Goal: Task Accomplishment & Management: Complete application form

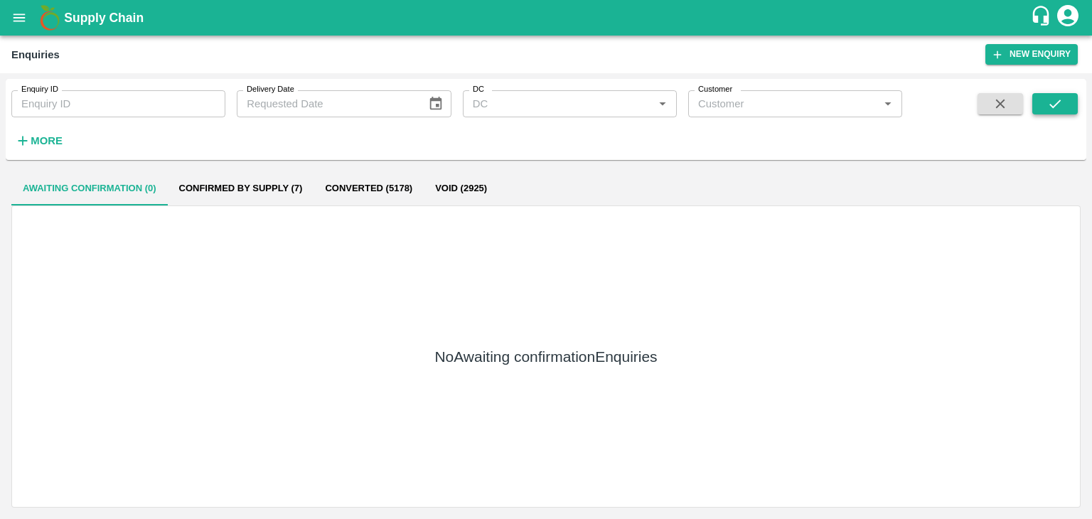
click at [1063, 95] on button "submit" at bounding box center [1056, 103] width 46 height 21
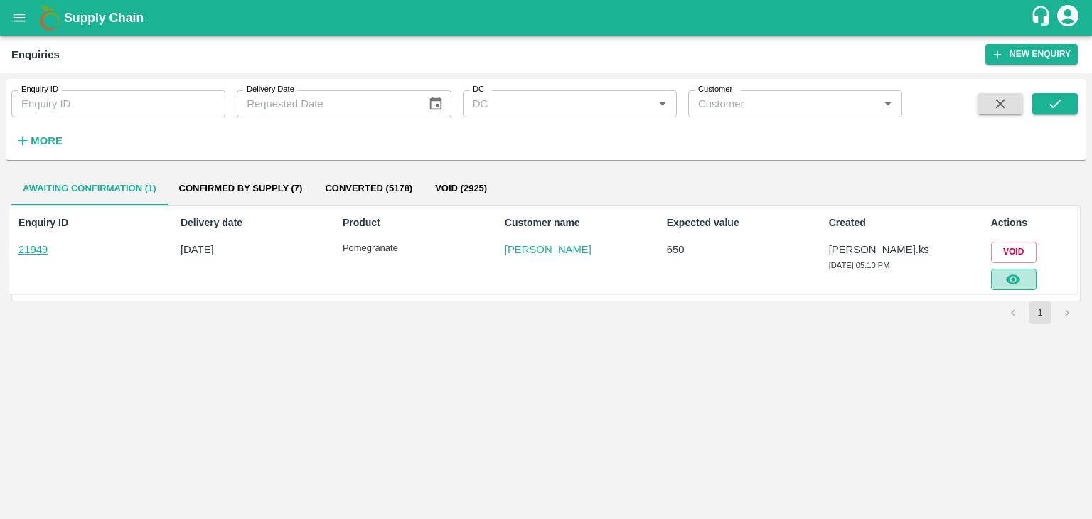
click at [1024, 270] on button "button" at bounding box center [1014, 279] width 46 height 21
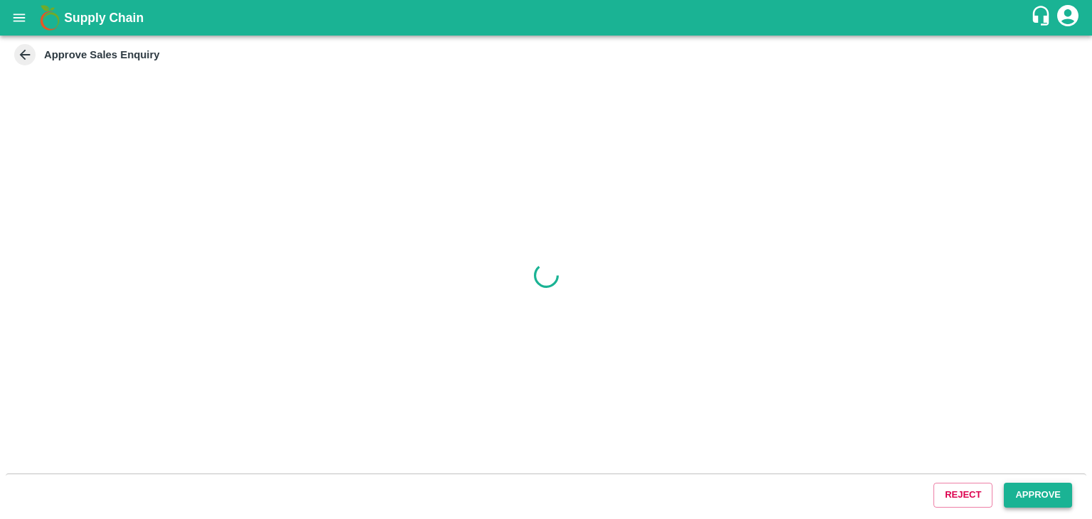
click at [1010, 495] on button "Approve" at bounding box center [1038, 495] width 68 height 25
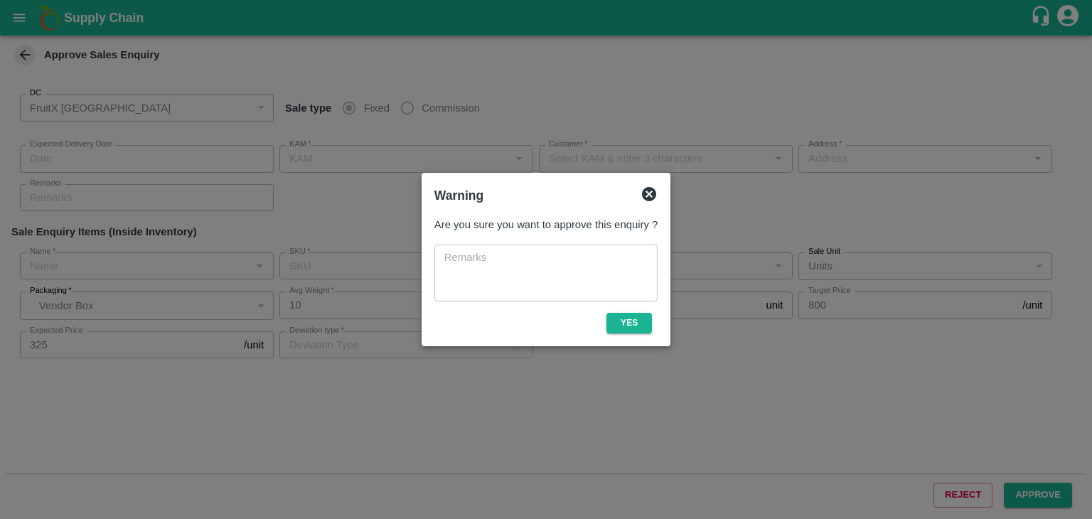
type input "147"
type input "[DATE] 05:20 PM"
type input "[PERSON_NAME].ks"
type input "[PERSON_NAME]"
type input "huskur fruits Market , huskur fruits Market , [GEOGRAPHIC_DATA], [GEOGRAPHIC_DA…"
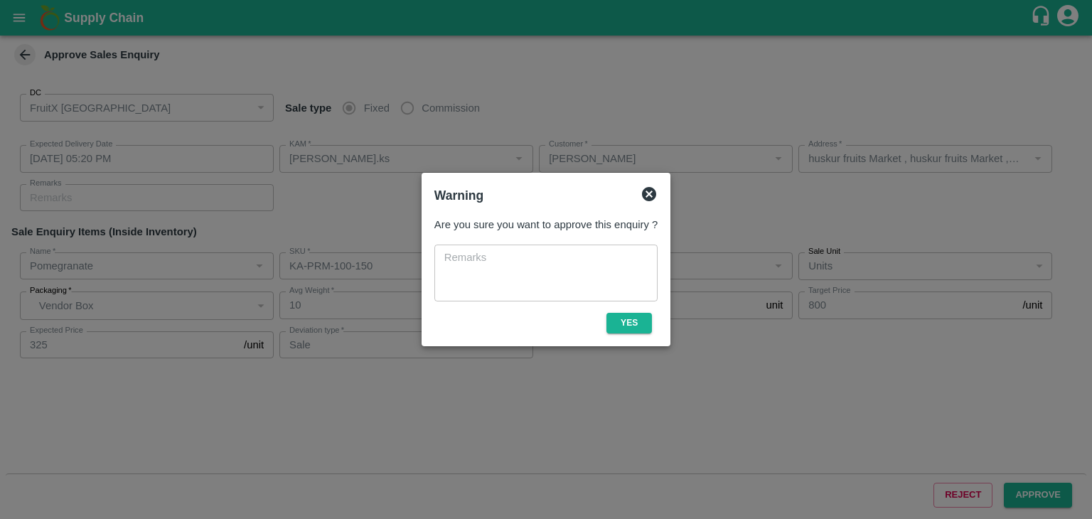
type input "Pomegranate"
type input "KA-PRM-100-150"
type input "GL"
type input "Sale"
click at [626, 314] on button "Yes" at bounding box center [630, 323] width 46 height 21
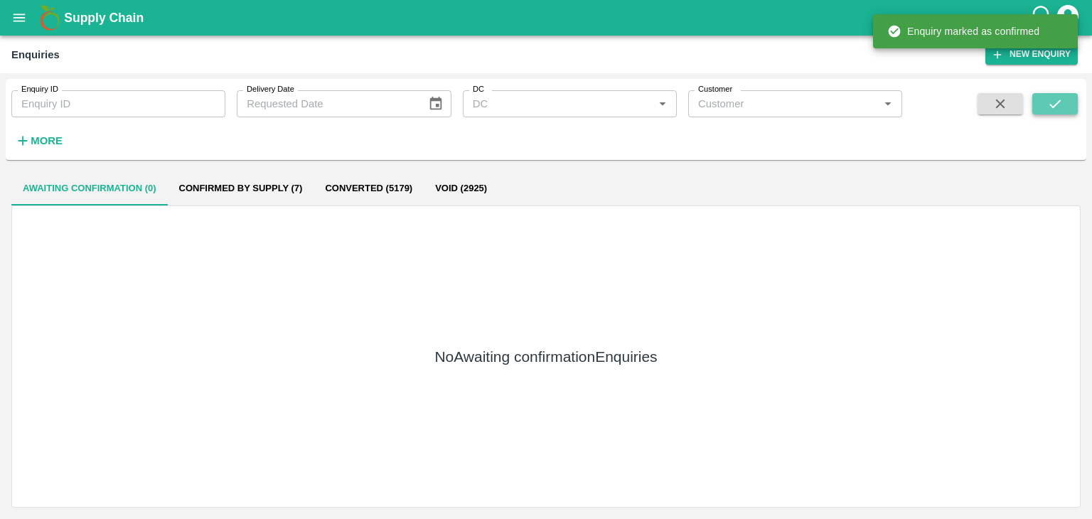
click at [1055, 108] on icon "submit" at bounding box center [1055, 104] width 16 height 16
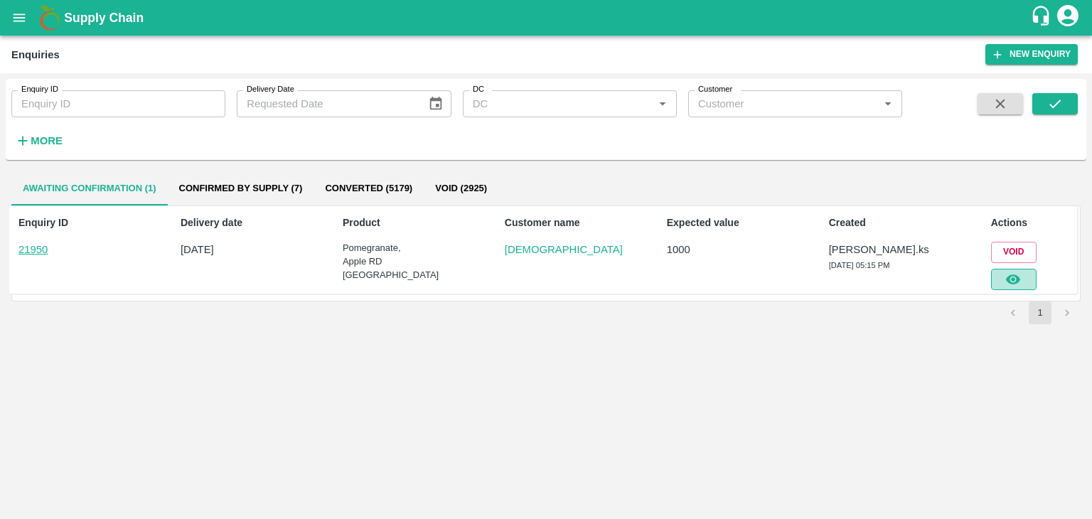
click at [1001, 280] on button "button" at bounding box center [1014, 279] width 46 height 21
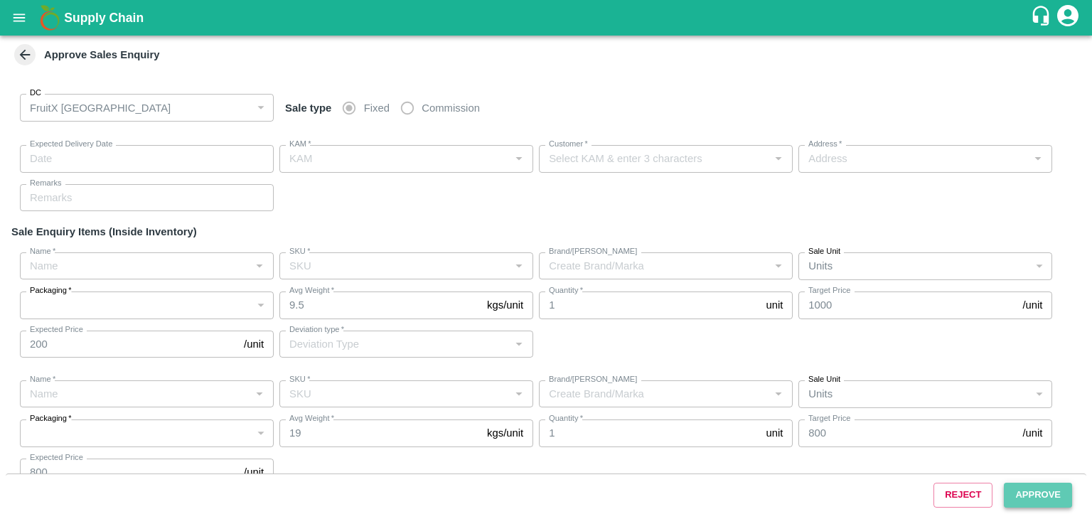
click at [1004, 491] on button "Approve" at bounding box center [1038, 495] width 68 height 25
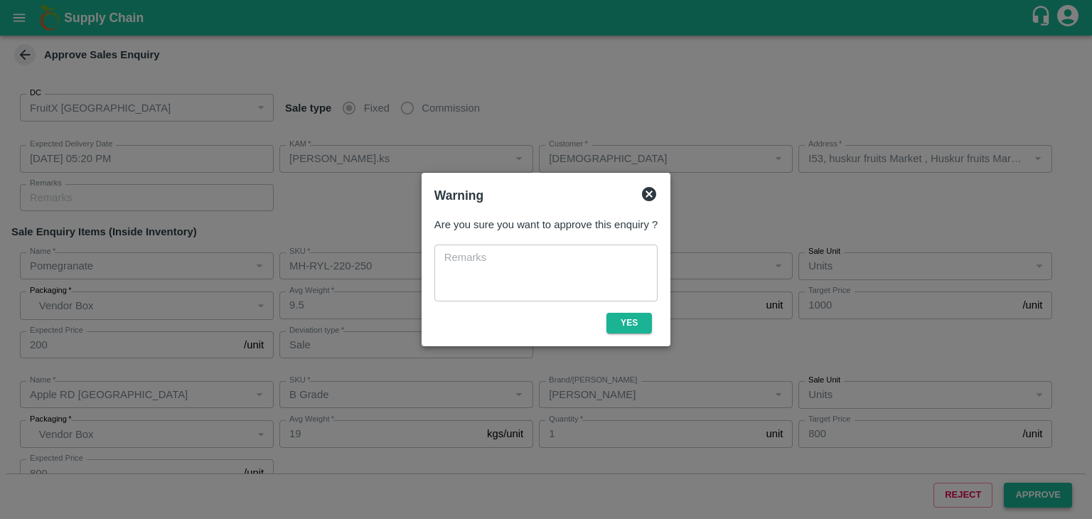
type input "[DATE] 05:20 PM"
type input "[PERSON_NAME].ks"
type input "[DEMOGRAPHIC_DATA]"
type input "I53, huskur fruits Market , Huskur fruits Market , [GEOGRAPHIC_DATA], [GEOGRAPH…"
type input "Pomegranate"
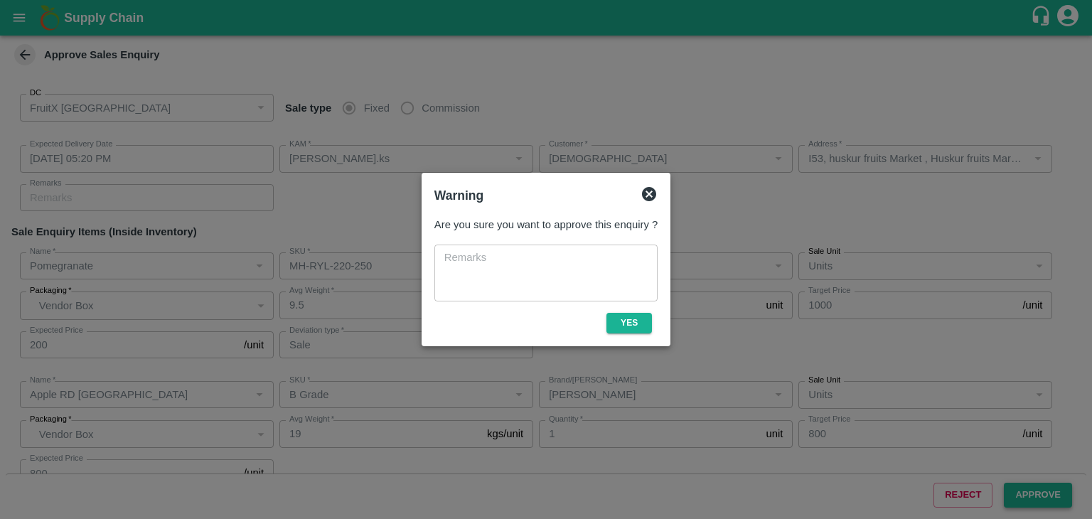
type input "MH-RYL-220-250"
type input "AP"
type input "Sale"
type input "Apple RD [GEOGRAPHIC_DATA]"
type input "B Grade"
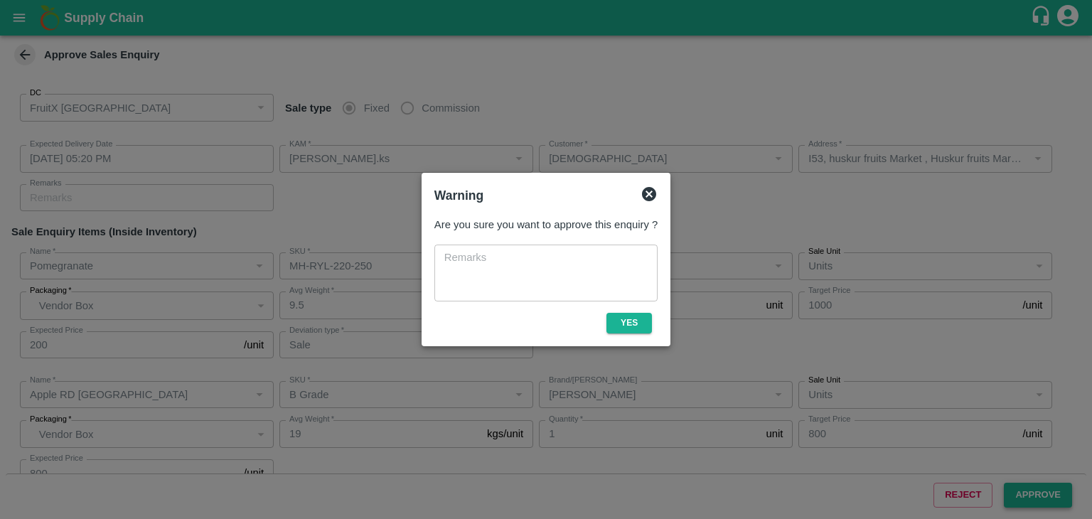
type input "[PERSON_NAME]"
click at [618, 330] on button "Yes" at bounding box center [630, 323] width 46 height 21
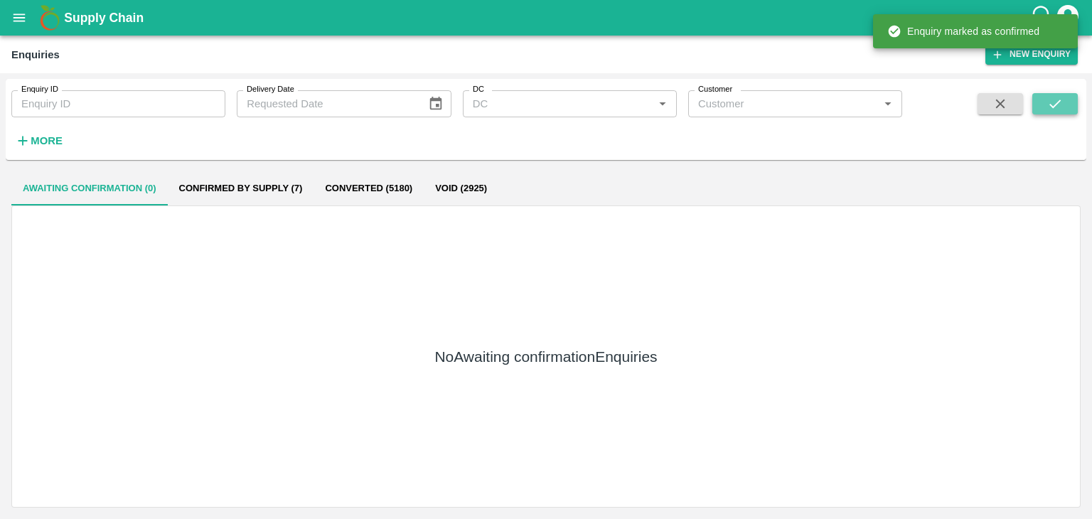
click at [1044, 106] on button "submit" at bounding box center [1056, 103] width 46 height 21
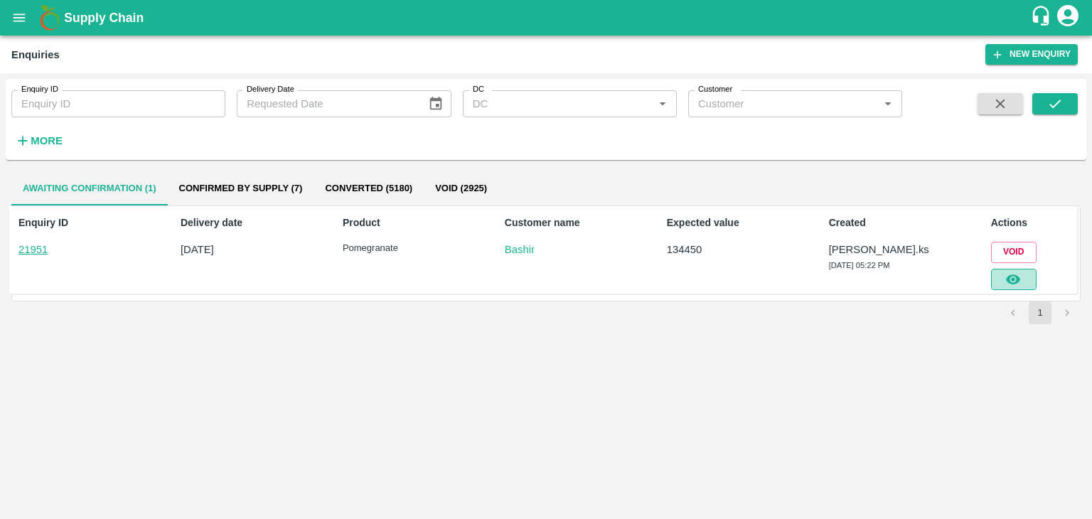
click at [1001, 284] on button "button" at bounding box center [1014, 279] width 46 height 21
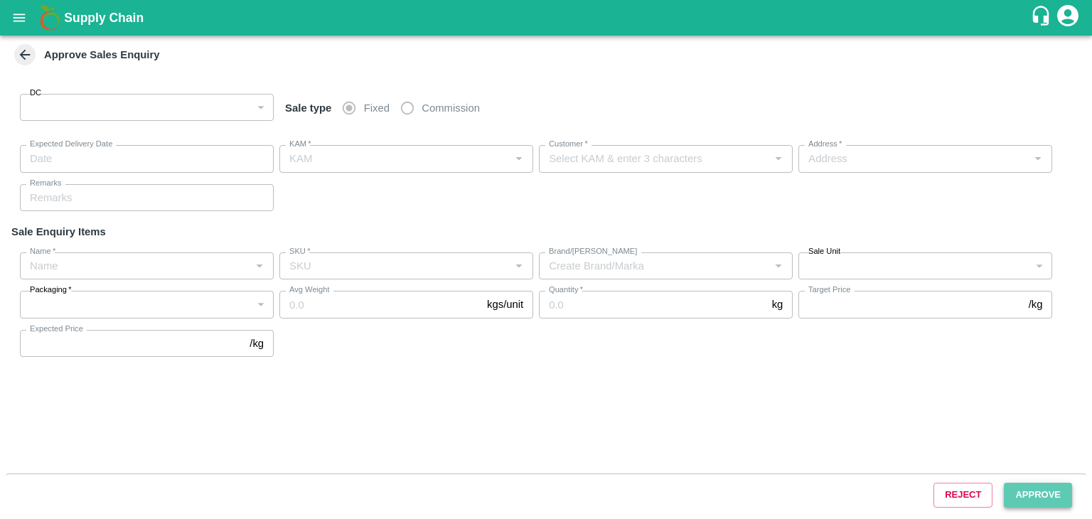
click at [1053, 501] on button "Approve" at bounding box center [1038, 495] width 68 height 25
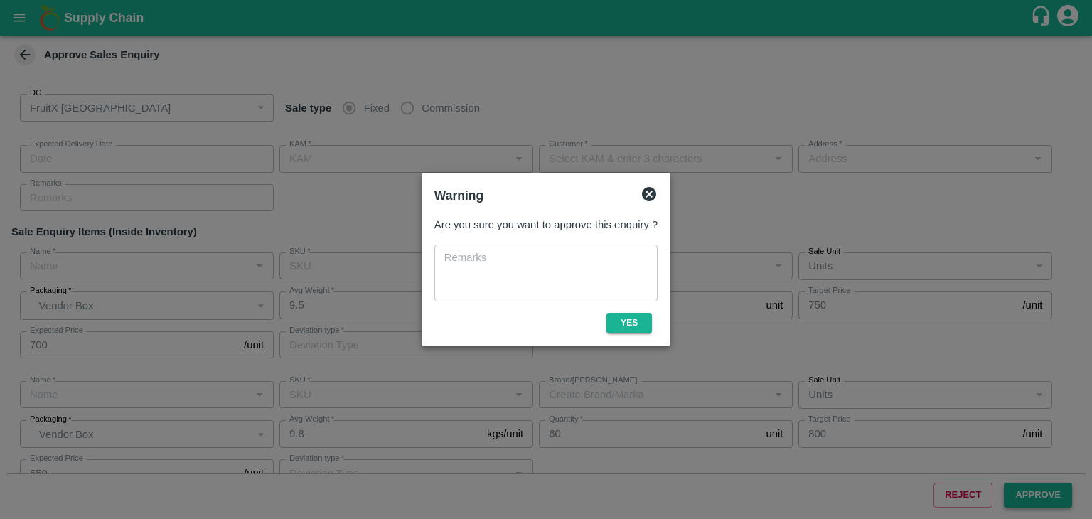
type input "147"
click at [612, 317] on button "Yes" at bounding box center [630, 323] width 46 height 21
type input "[DATE] 05:25 PM"
type input "[PERSON_NAME].ks"
type input "Bashir"
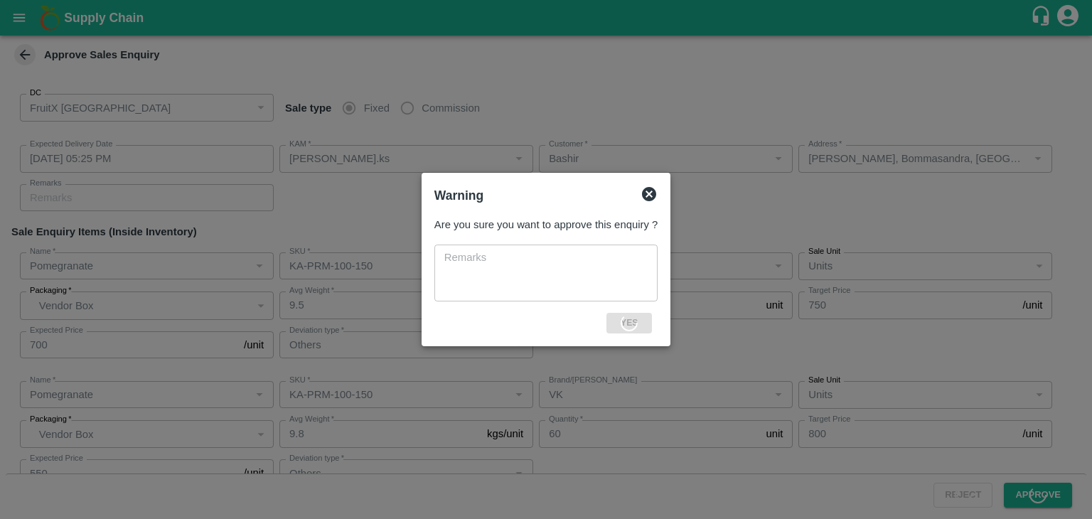
type input "[PERSON_NAME], Bommasandra, [GEOGRAPHIC_DATA], [GEOGRAPHIC_DATA], [GEOGRAPHIC_D…"
type input "Pomegranate"
type input "KA-PRM-100-150"
type input "DON"
type input "Others"
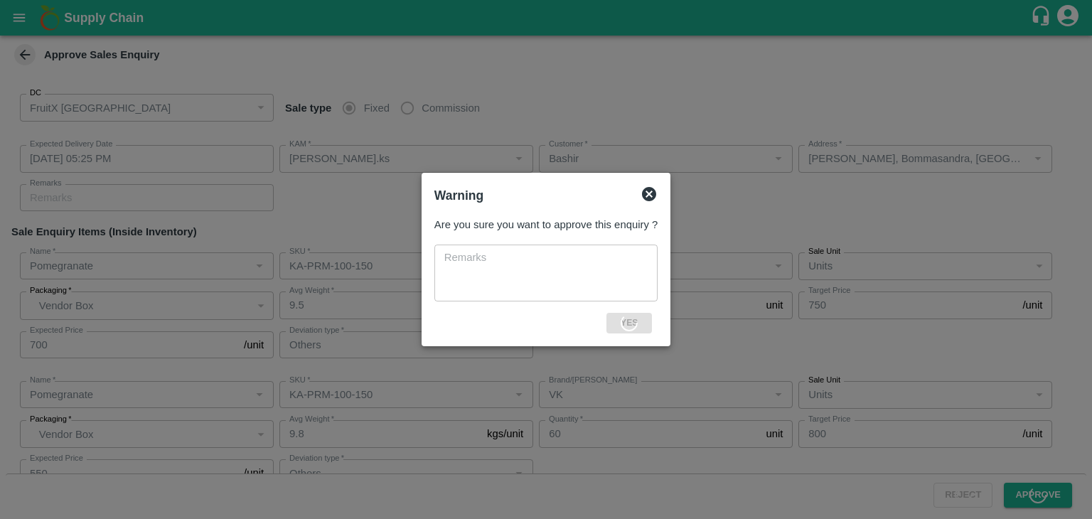
type input "Pomegranate"
type input "KA-PRM-100-150"
type input "VK"
type input "Others"
type input "Pomegranate"
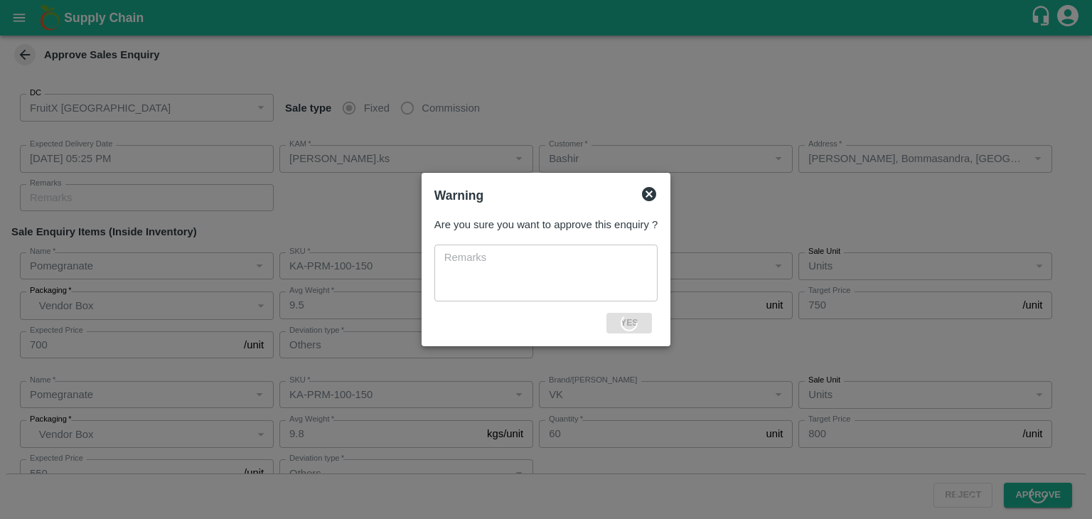
type input "KA-PRM-150-180"
type input "VK"
type input "Others"
type input "Pomegranate"
type input "KA-PRM-180-220"
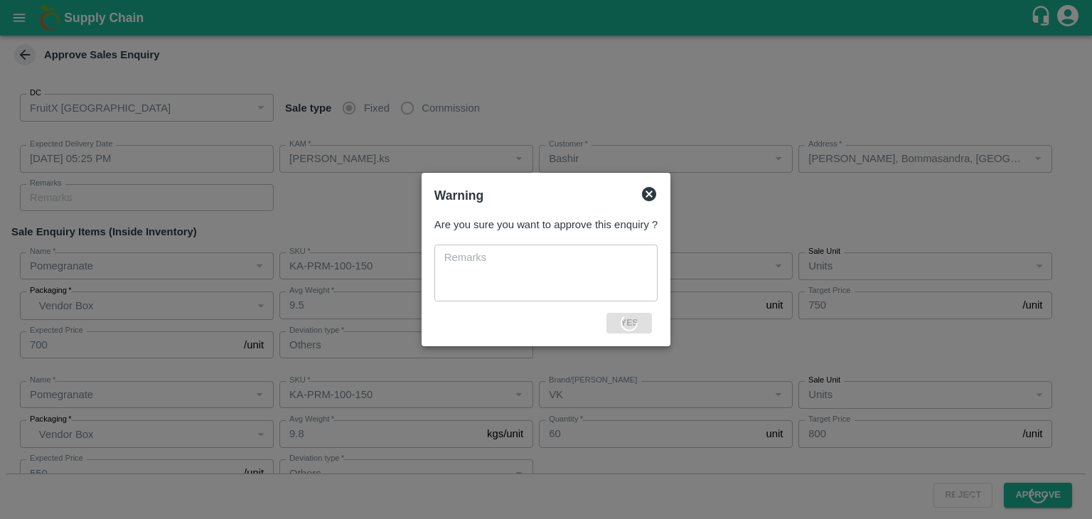
type input "VK"
type input "Others"
type input "Pomegranate"
type input "KA-Loose A"
type input "VK"
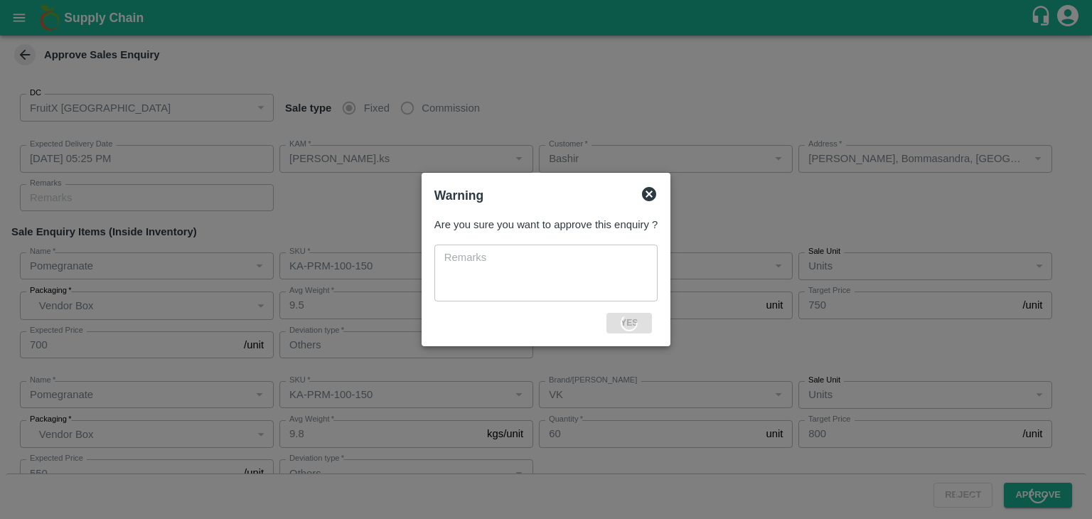
type input "Others"
type input "Pomegranate"
type input "KA-Loose B"
type input "VK"
type input "Others"
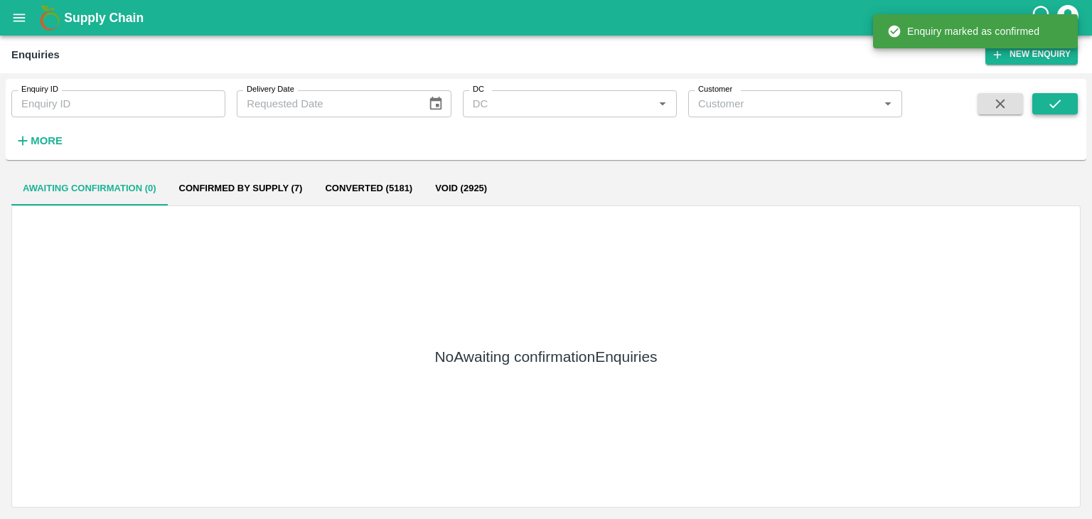
click at [1042, 97] on button "submit" at bounding box center [1056, 103] width 46 height 21
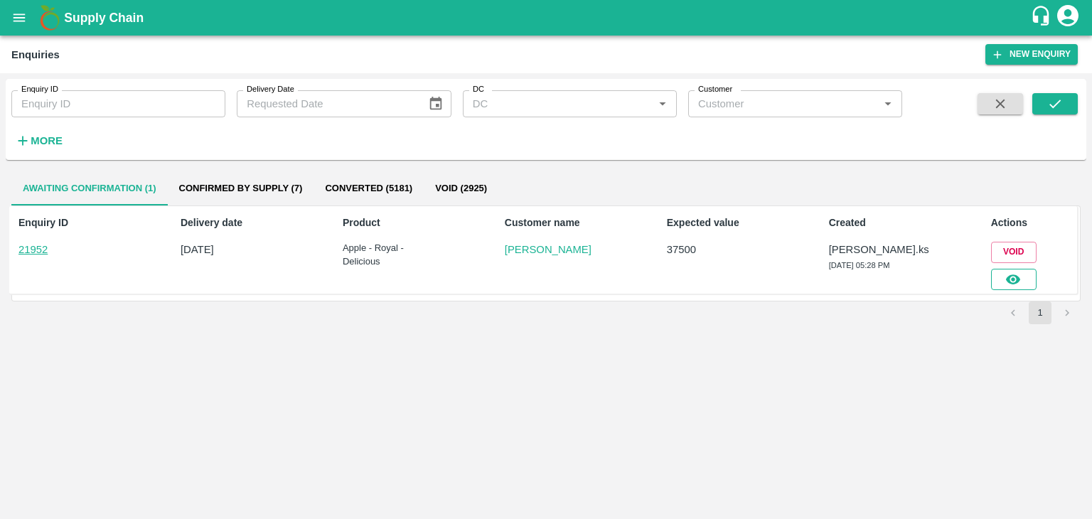
drag, startPoint x: 1016, startPoint y: 267, endPoint x: 1018, endPoint y: 274, distance: 7.4
click at [1018, 274] on div at bounding box center [1011, 276] width 51 height 27
click at [1018, 274] on icon "button" at bounding box center [1014, 280] width 16 height 16
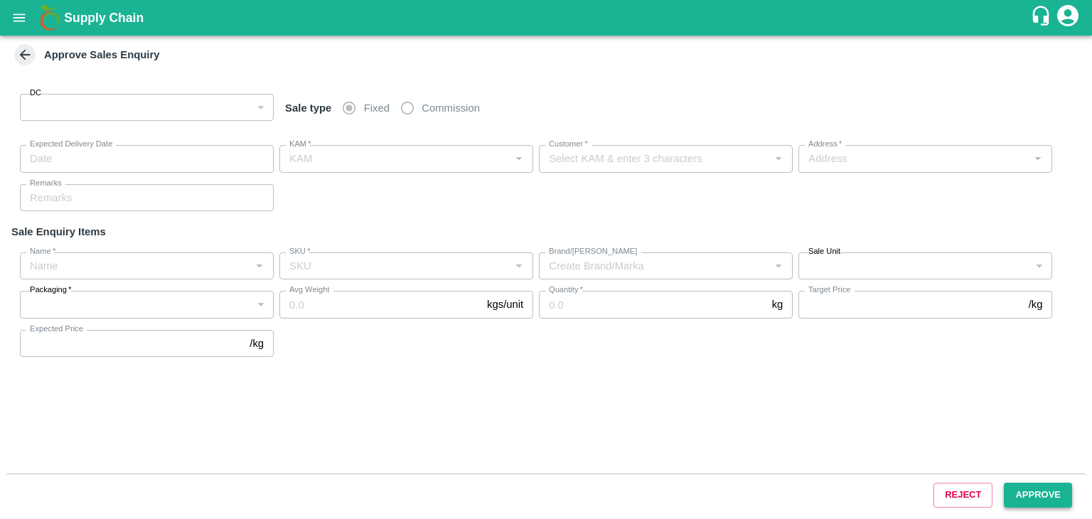
click at [1050, 496] on button "Approve" at bounding box center [1038, 495] width 68 height 25
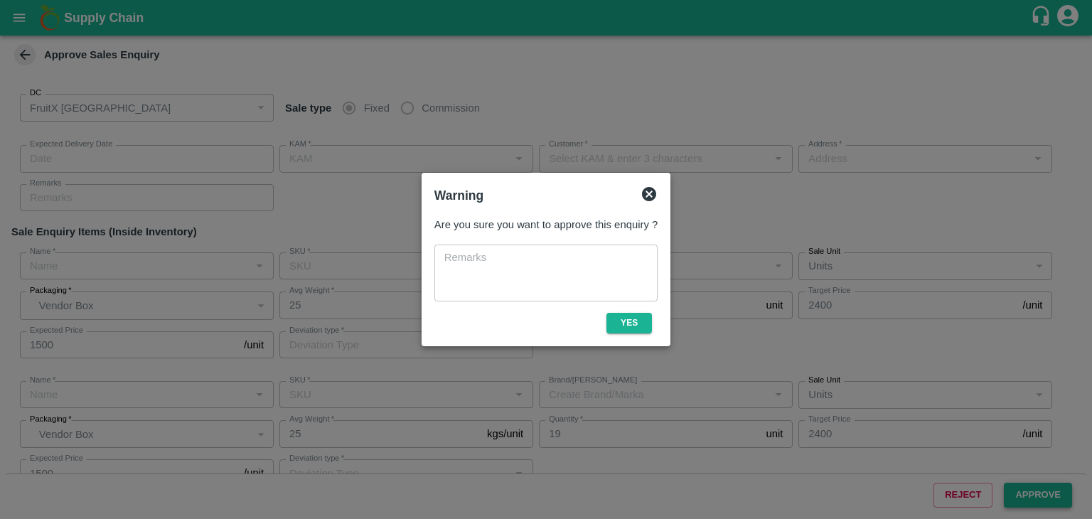
type input "147"
type input "[DATE] 05:45 PM"
type input "[PERSON_NAME].ks"
type input "[PERSON_NAME]"
type input "huskur i53, kanarataka, [GEOGRAPHIC_DATA], [GEOGRAPHIC_DATA] ([GEOGRAPHIC_DATA]…"
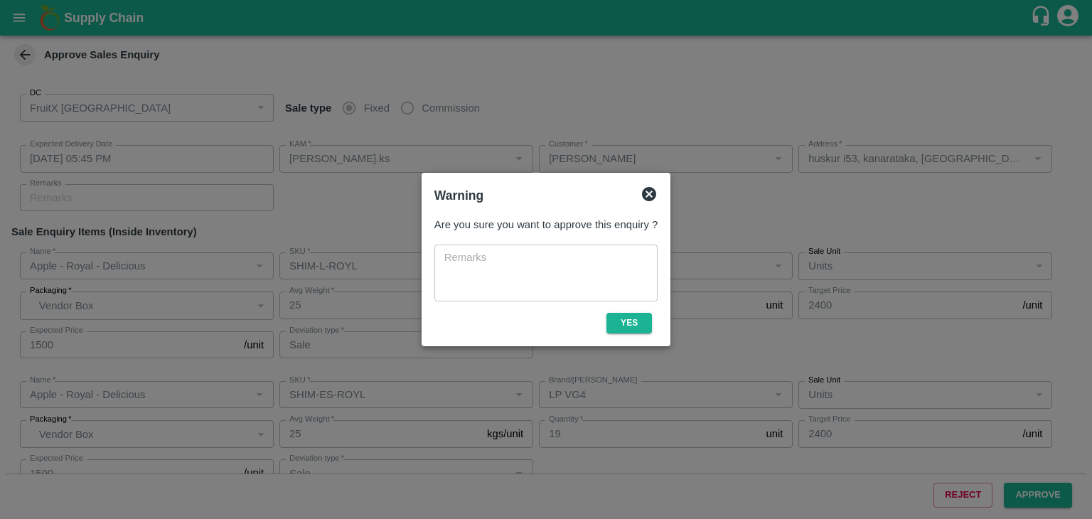
type input "Apple - Royal - Delicious"
type input "SHIM-L-ROYL"
type input "LP VG4"
type input "Sale"
type input "Apple - Royal - Delicious"
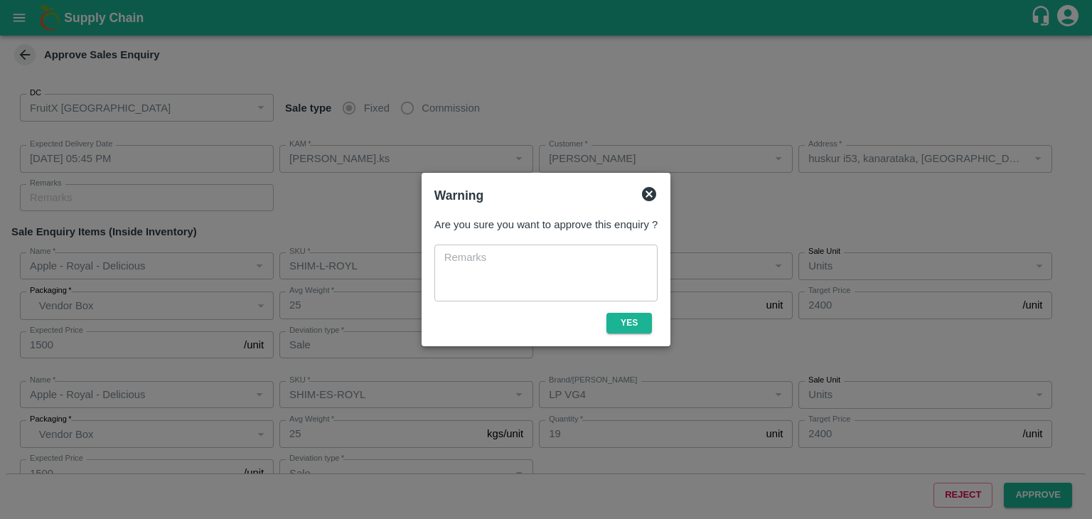
type input "SHIM-ES-ROYL"
type input "LP VG4"
type input "Sale"
type input "Apple - Royal - Delicious"
type input "SHIM-EES-ROYL"
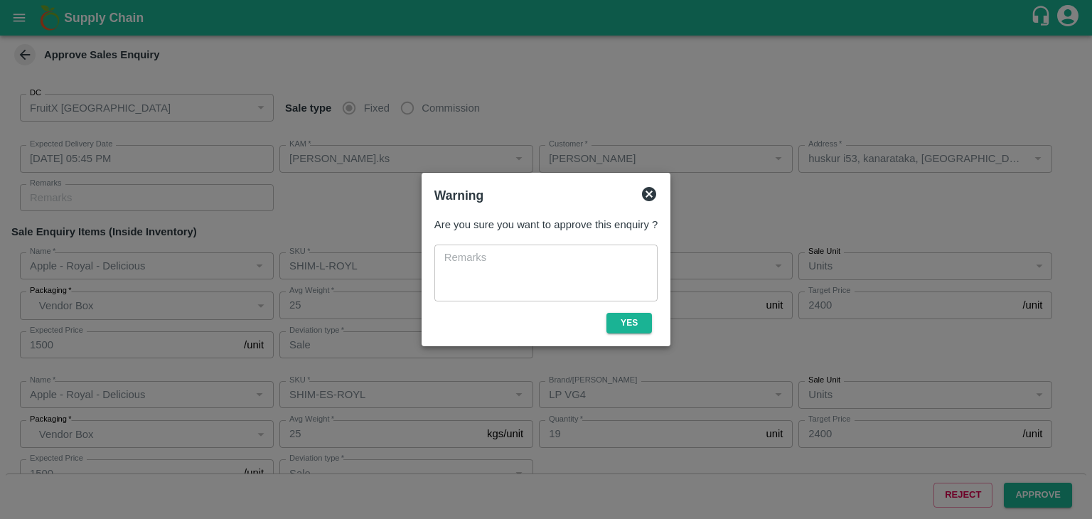
type input "LP VG4"
type input "Sale"
click at [626, 330] on button "Yes" at bounding box center [630, 323] width 46 height 21
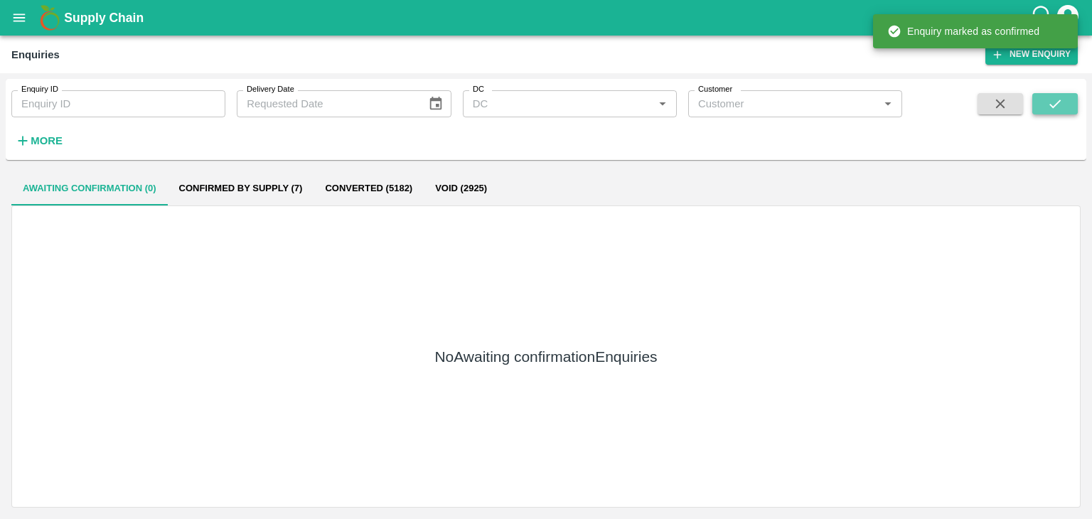
click at [1061, 100] on icon "submit" at bounding box center [1055, 104] width 11 height 9
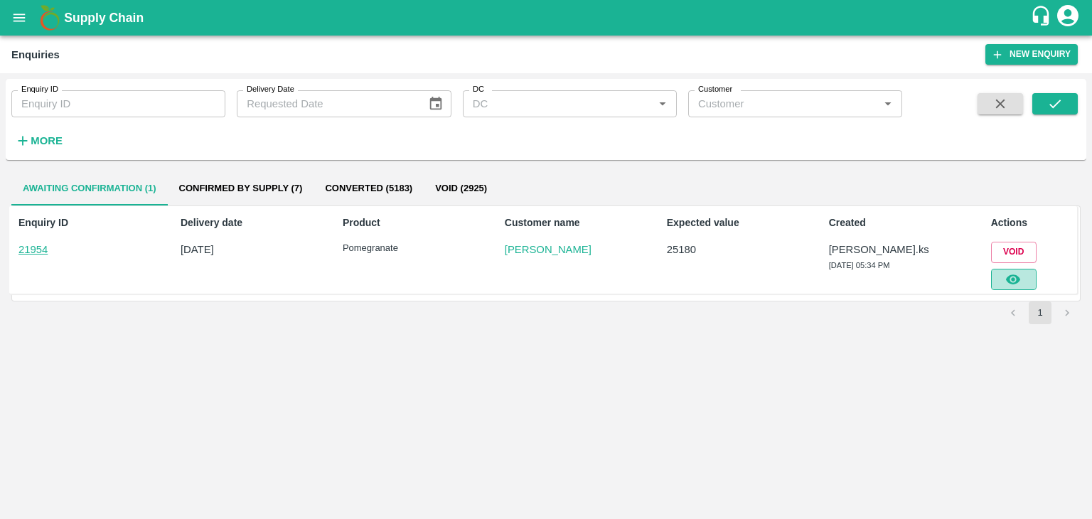
click at [1018, 270] on button "button" at bounding box center [1014, 279] width 46 height 21
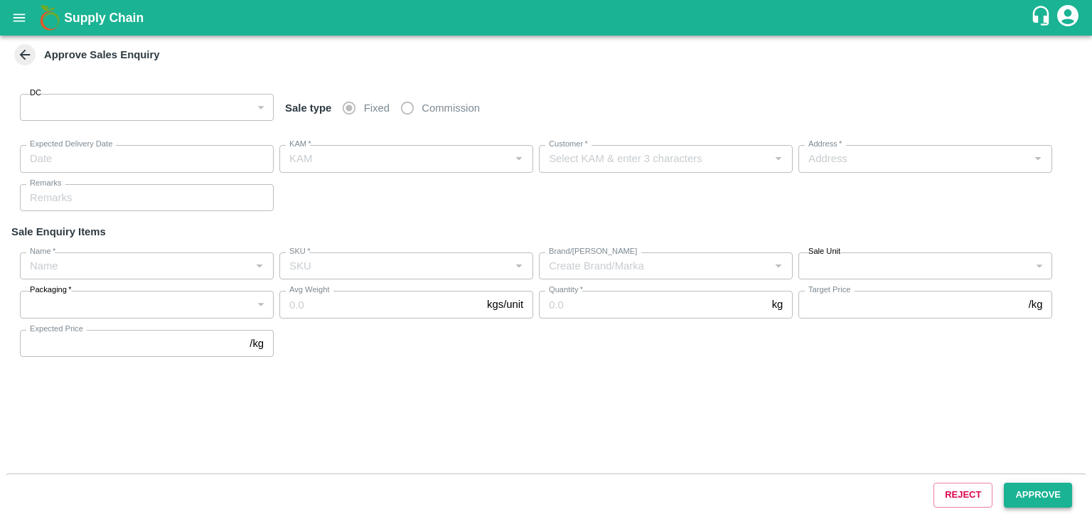
type input "147"
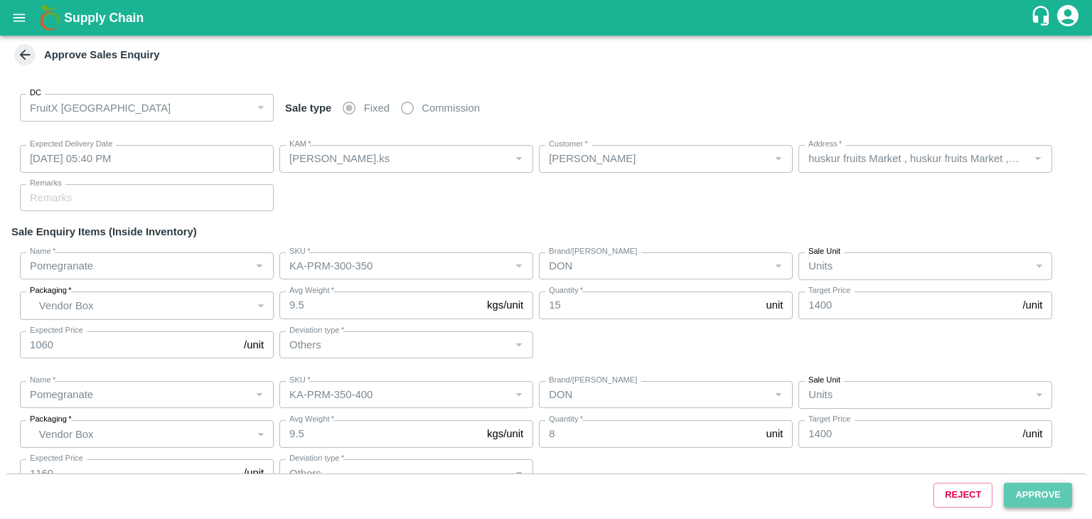
click at [1023, 495] on button "Approve" at bounding box center [1038, 495] width 68 height 25
type input "[DATE] 05:40 PM"
type input "[PERSON_NAME].ks"
type input "[PERSON_NAME]"
type input "huskur fruits Market , huskur fruits Market , [GEOGRAPHIC_DATA], [GEOGRAPHIC_DA…"
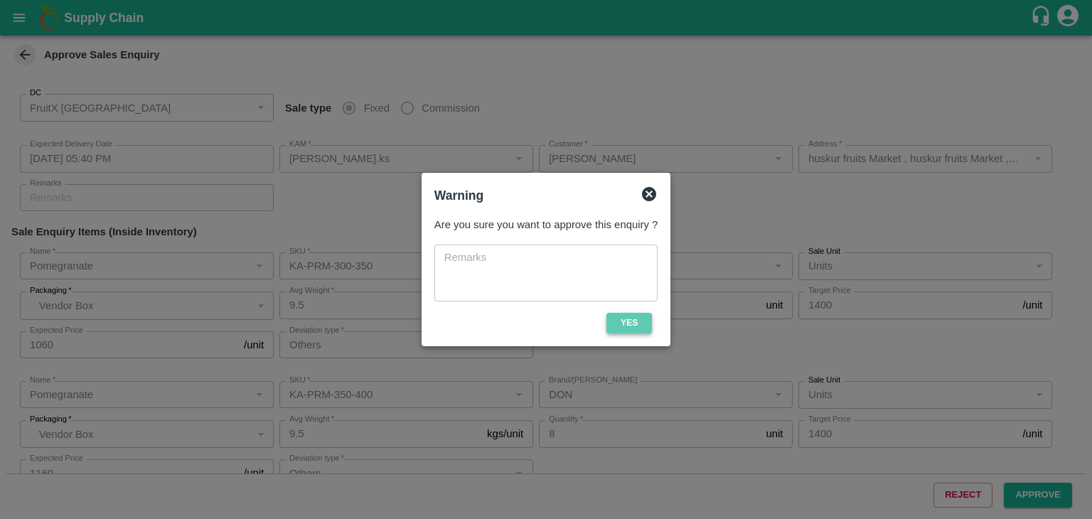
click at [641, 327] on button "Yes" at bounding box center [630, 323] width 46 height 21
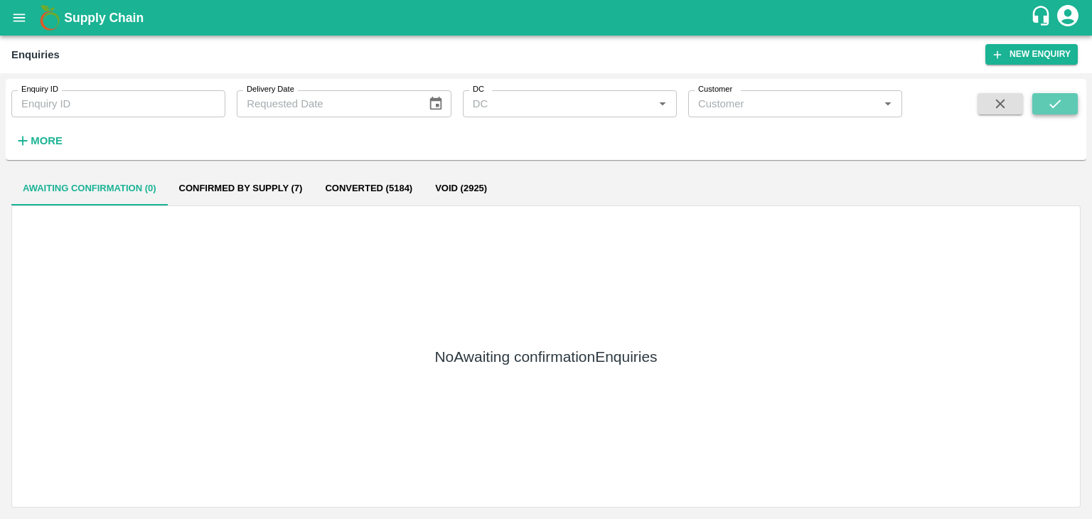
click at [1062, 95] on button "submit" at bounding box center [1056, 103] width 46 height 21
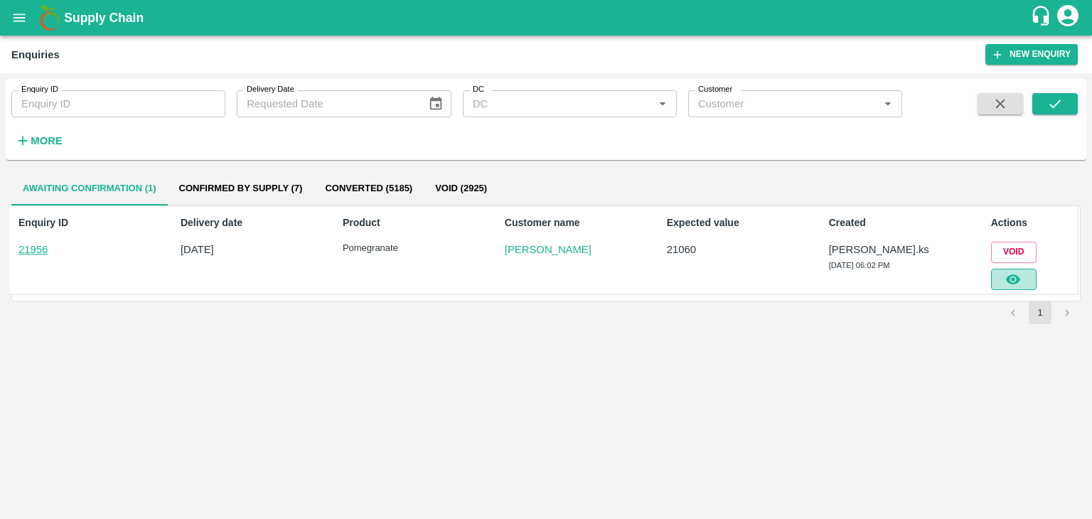
click at [1017, 277] on icon "button" at bounding box center [1013, 279] width 14 height 10
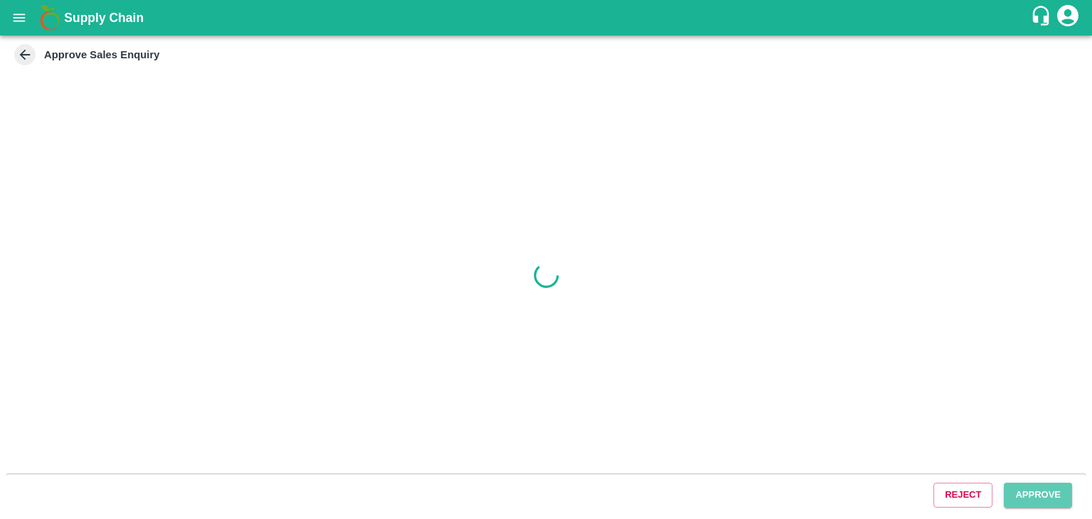
click at [1055, 491] on button "Approve" at bounding box center [1038, 495] width 68 height 25
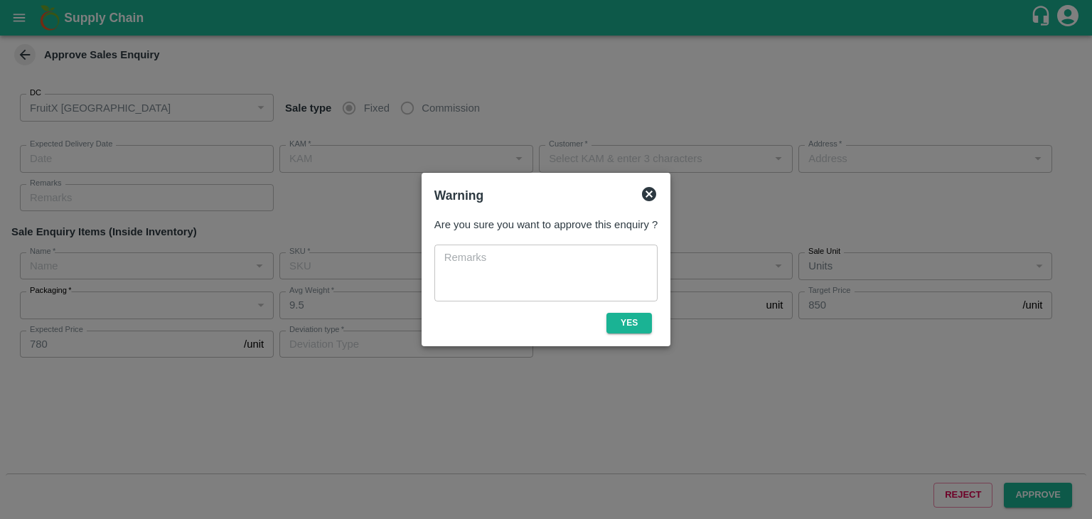
type input "[DATE] 06:10 PM"
type input "[PERSON_NAME].ks"
type input "[PERSON_NAME]"
type input "electronics City, phase 1, [GEOGRAPHIC_DATA], [GEOGRAPHIC_DATA], [GEOGRAPHIC_DA…"
type input "Pomegranate"
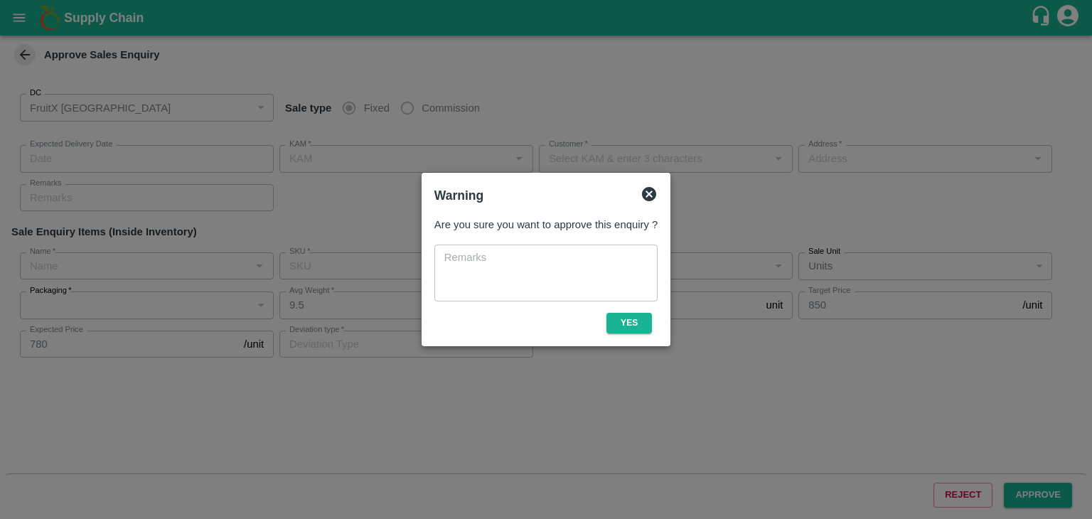
type input "KA-PRM-150-180"
type input "DON"
type input "Others"
click at [622, 326] on button "Yes" at bounding box center [630, 323] width 46 height 21
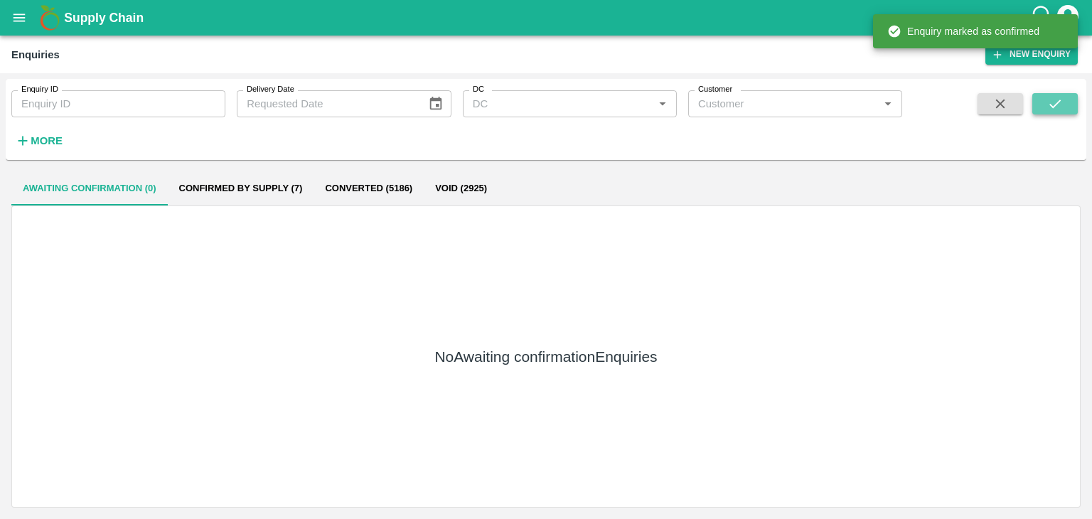
click at [1052, 106] on icon "submit" at bounding box center [1055, 104] width 16 height 16
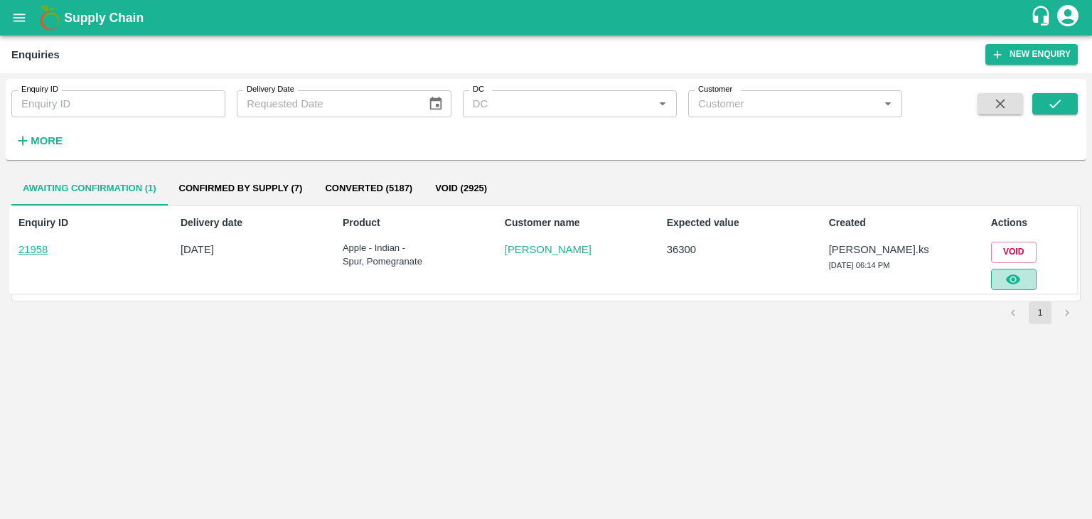
click at [1015, 279] on icon "button" at bounding box center [1013, 279] width 14 height 10
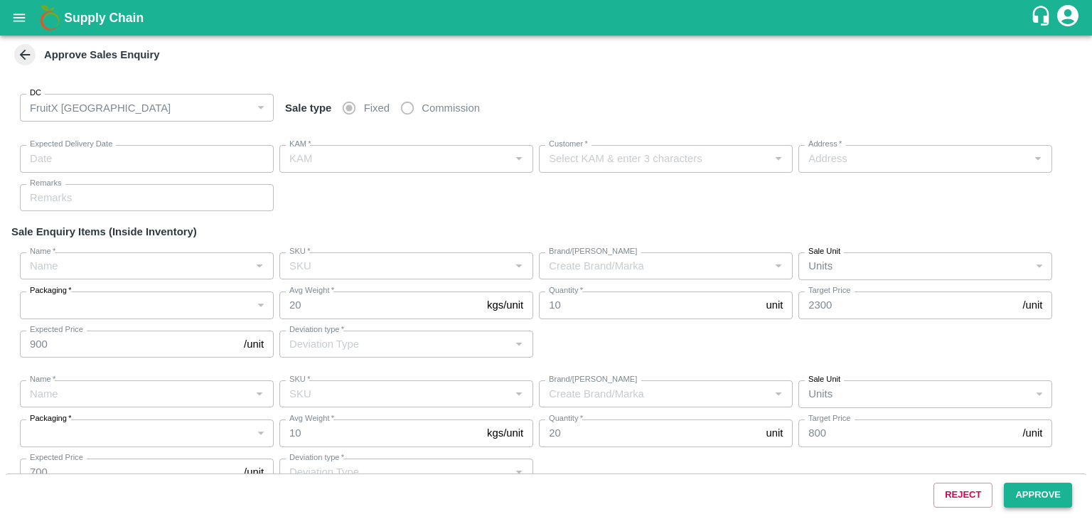
click at [1041, 484] on button "Approve" at bounding box center [1038, 495] width 68 height 25
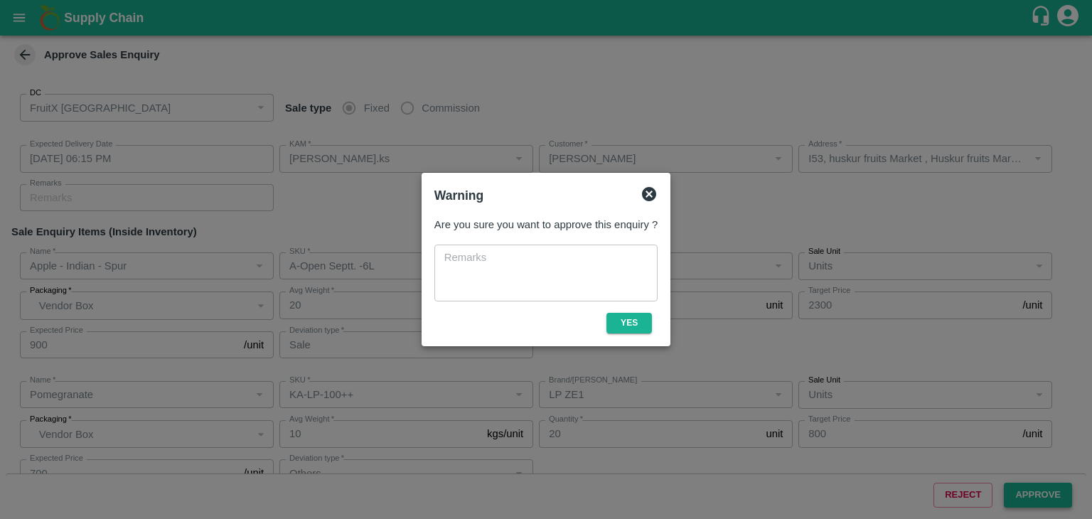
type input "[DATE] 06:15 PM"
type input "[PERSON_NAME].ks"
type input "[PERSON_NAME]"
type input "I53, huskur fruits Market , Huskur fruits Market , [GEOGRAPHIC_DATA] , [GEOGRAP…"
type input "Apple - Indian - Spur"
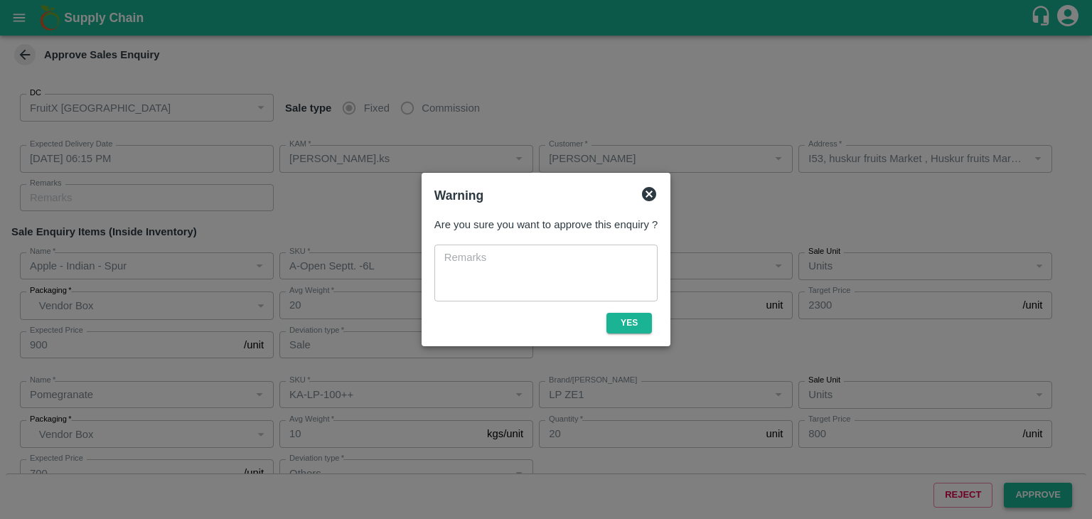
type input "A-Open Septt. -6L"
type input "Sale"
type input "Pomegranate"
type input "KA-LP-100++"
type input "LP ZE1"
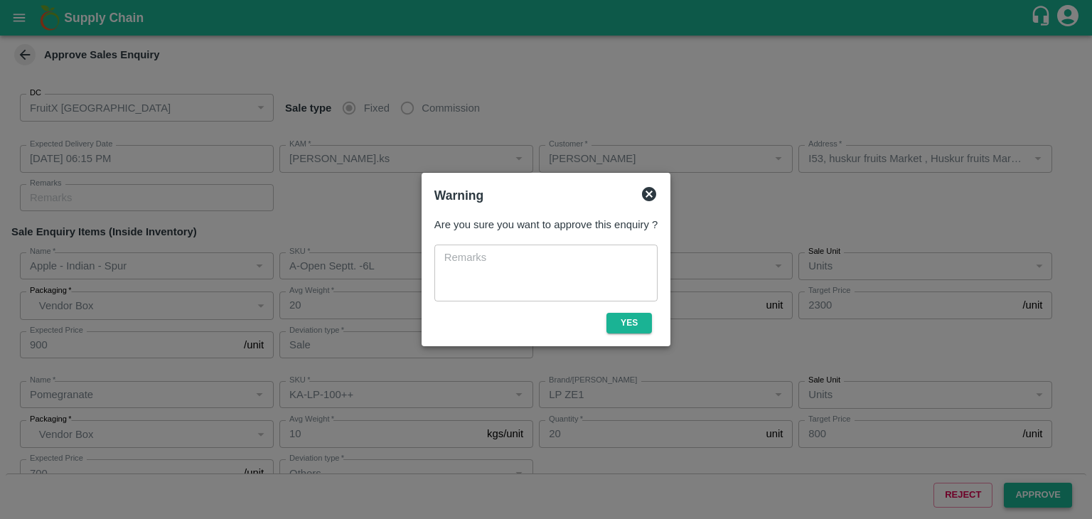
type input "Others"
type input "Pomegranate"
type input "KA-LP-150++"
type input "LP ZE1"
type input "Sale"
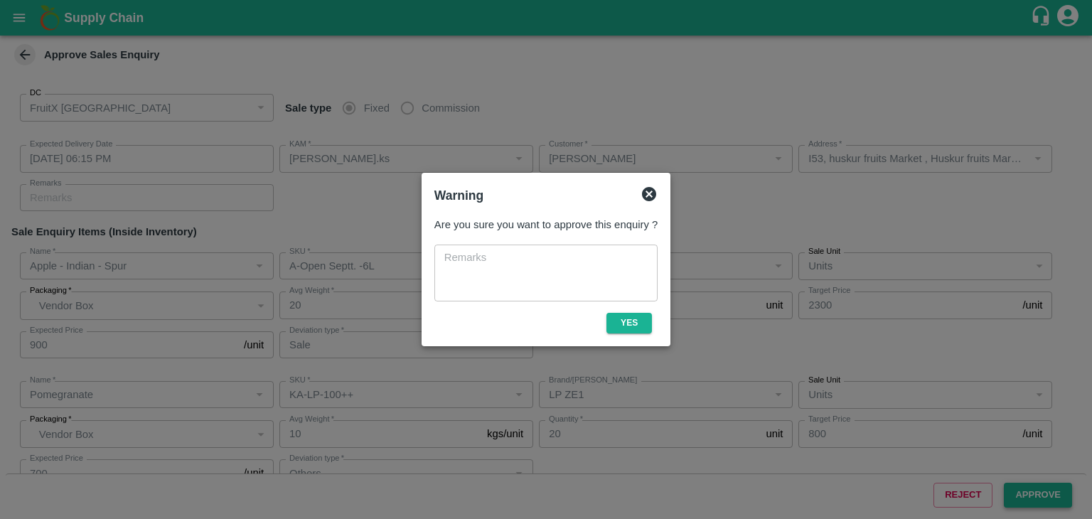
type input "Pomegranate"
type input "KA-LP-220++"
type input "LP ZE1"
type input "Sale"
click at [637, 321] on button "Yes" at bounding box center [630, 323] width 46 height 21
